Goal: Information Seeking & Learning: Find specific fact

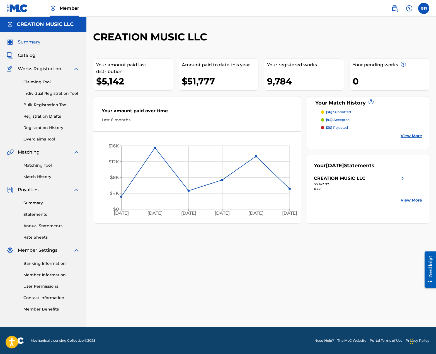
click at [41, 139] on link "Overclaims Tool" at bounding box center [51, 139] width 56 height 6
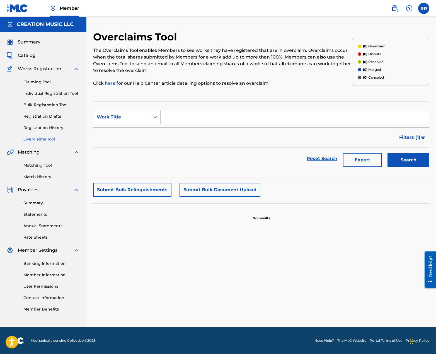
click at [43, 127] on link "Registration History" at bounding box center [51, 128] width 56 height 6
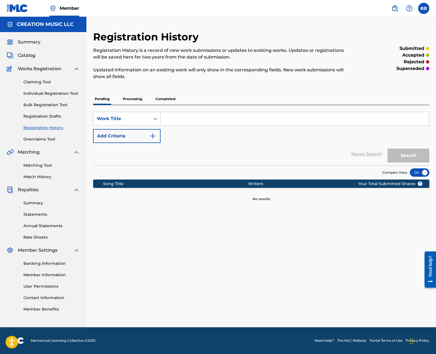
click at [131, 100] on p "Processing" at bounding box center [132, 99] width 23 height 12
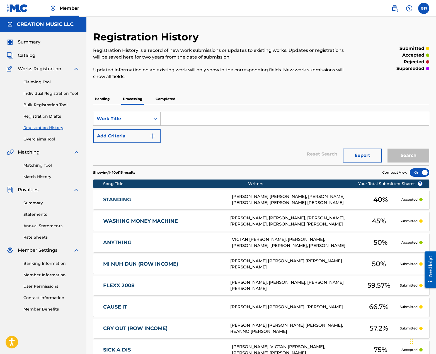
click at [166, 98] on p "Completed" at bounding box center [165, 99] width 23 height 12
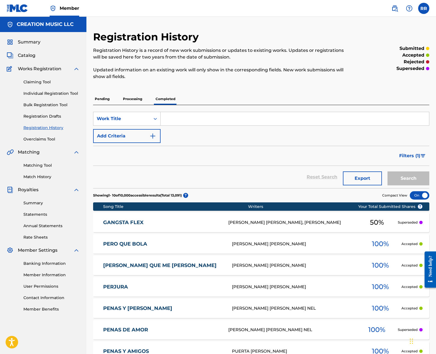
click at [129, 99] on p "Processing" at bounding box center [132, 99] width 23 height 12
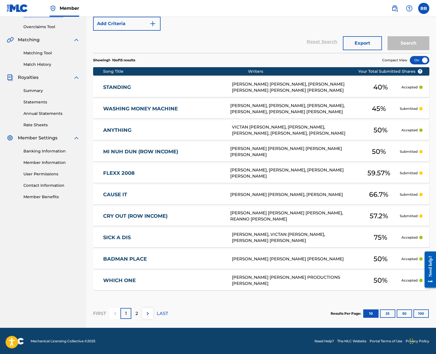
scroll to position [113, 0]
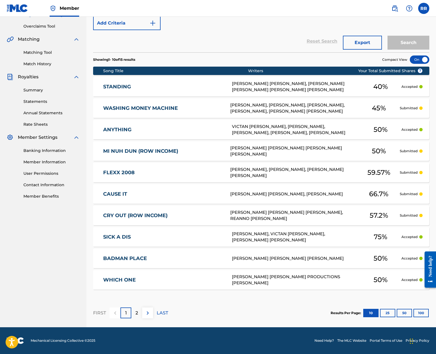
click at [423, 313] on button "100" at bounding box center [421, 313] width 15 height 8
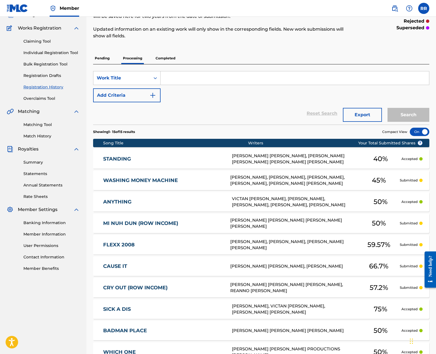
scroll to position [0, 0]
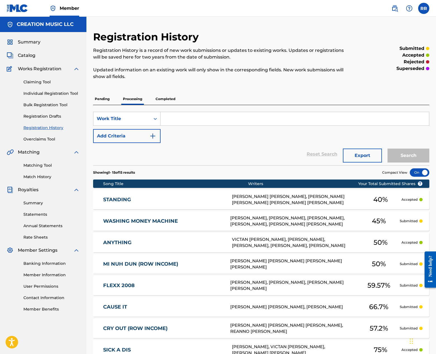
click at [100, 101] on p "Pending" at bounding box center [102, 99] width 18 height 12
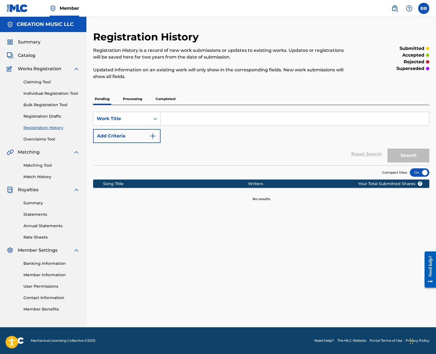
click at [30, 54] on span "Catalog" at bounding box center [27, 55] width 18 height 7
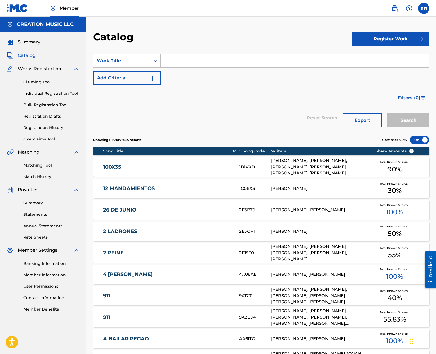
click at [208, 62] on input "Search Form" at bounding box center [295, 60] width 269 height 13
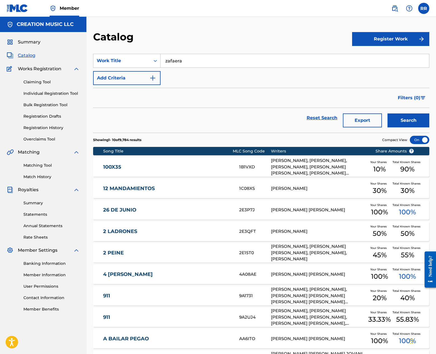
click at [388, 113] on button "Search" at bounding box center [409, 120] width 42 height 14
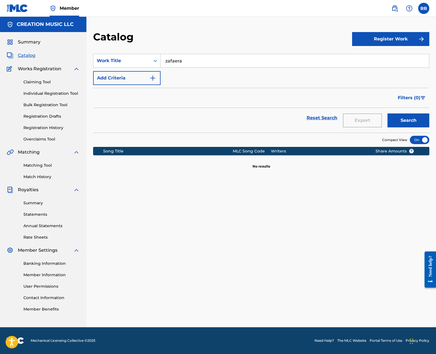
click at [167, 60] on input "zafaera" at bounding box center [295, 60] width 269 height 13
type input "safaera"
click at [388, 113] on button "Search" at bounding box center [409, 120] width 42 height 14
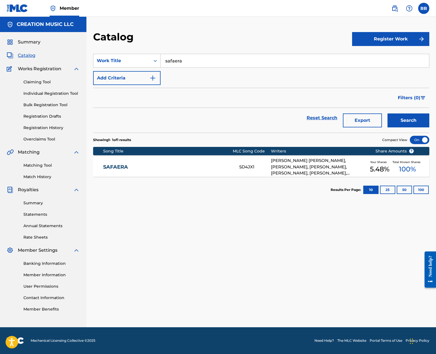
click at [252, 172] on div "SAFAERA SD4JX1 [PERSON_NAME] [PERSON_NAME], [PERSON_NAME], [PERSON_NAME], [PERS…" at bounding box center [261, 167] width 336 height 20
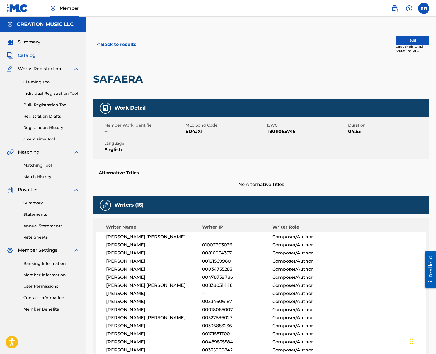
click at [26, 43] on span "Summary" at bounding box center [29, 42] width 23 height 7
